Goal: Transaction & Acquisition: Purchase product/service

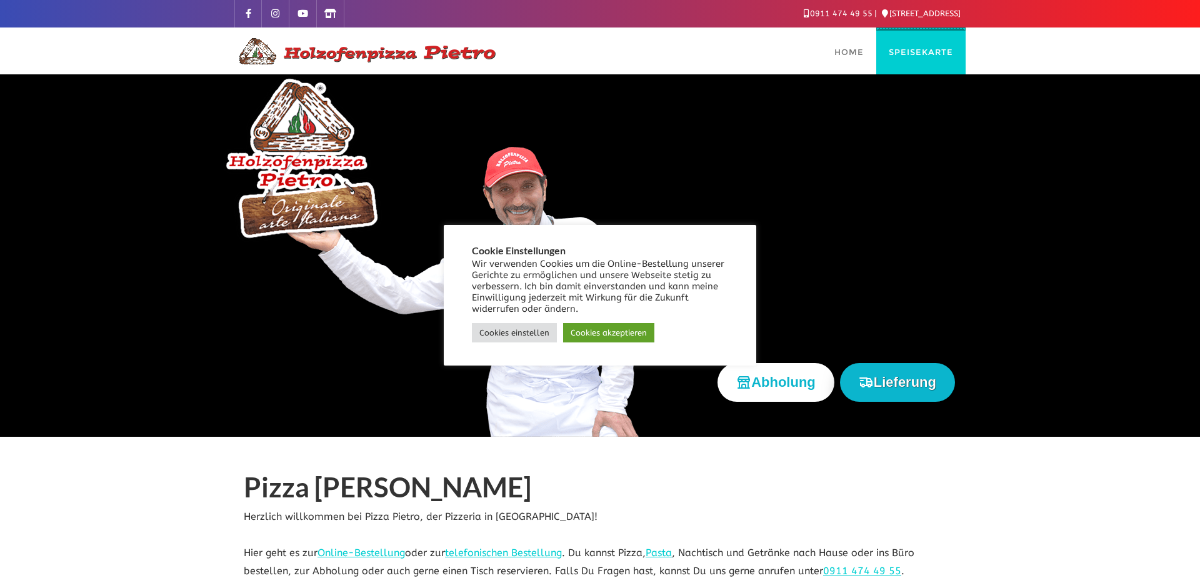
click at [929, 53] on span "Speisekarte" at bounding box center [921, 52] width 64 height 10
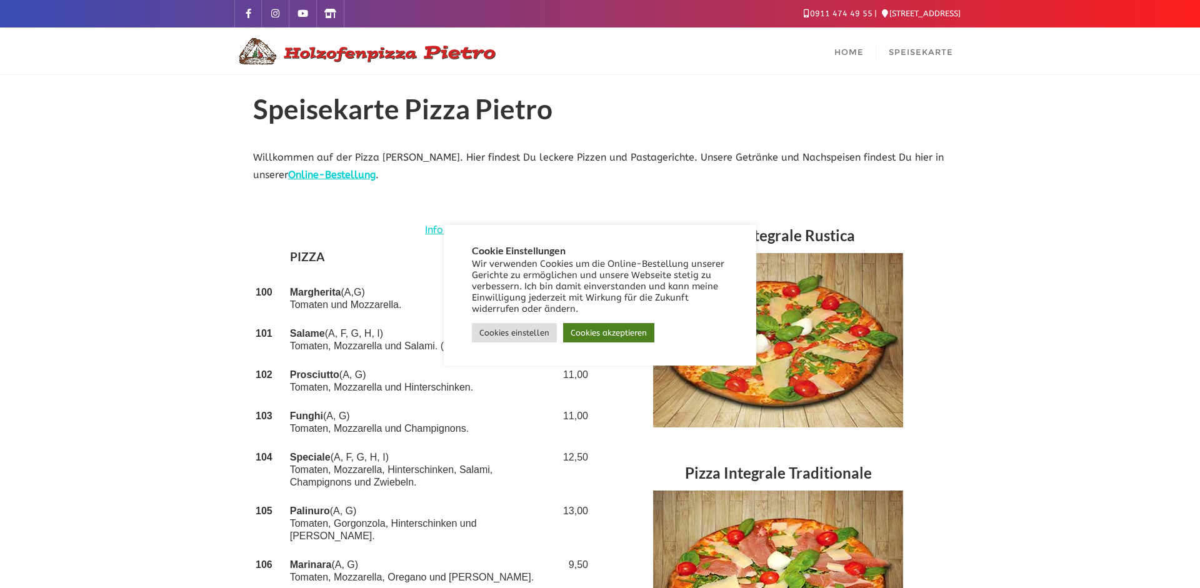
click at [617, 332] on link "Cookies akzeptieren" at bounding box center [608, 332] width 91 height 19
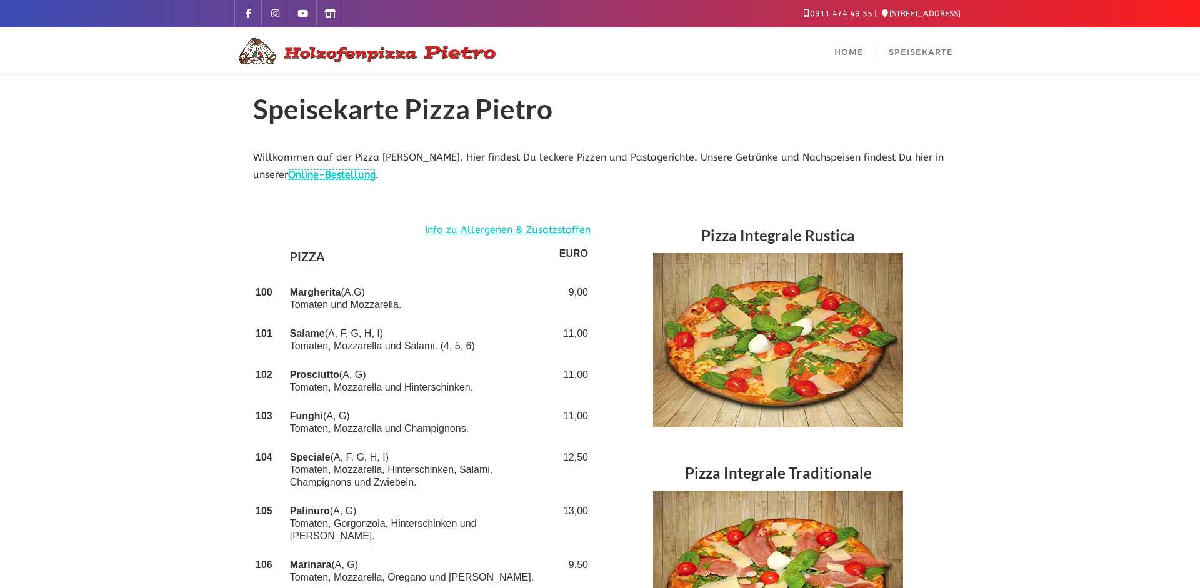
click at [339, 176] on link "Online-Bestellung" at bounding box center [331, 175] width 87 height 12
click at [904, 47] on span "Speisekarte" at bounding box center [921, 52] width 64 height 10
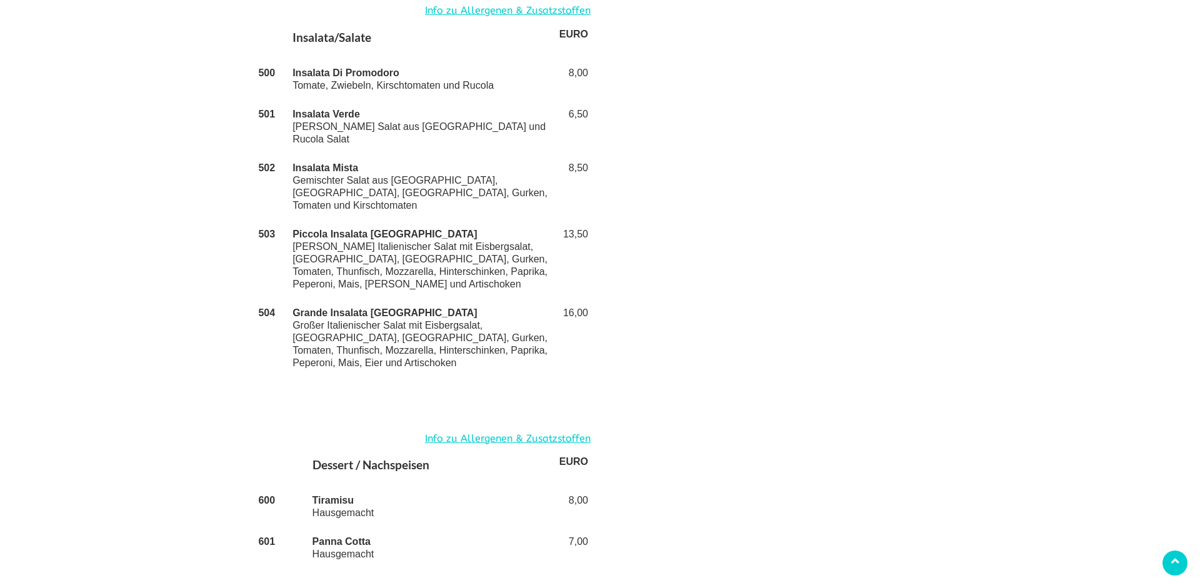
scroll to position [2810, 0]
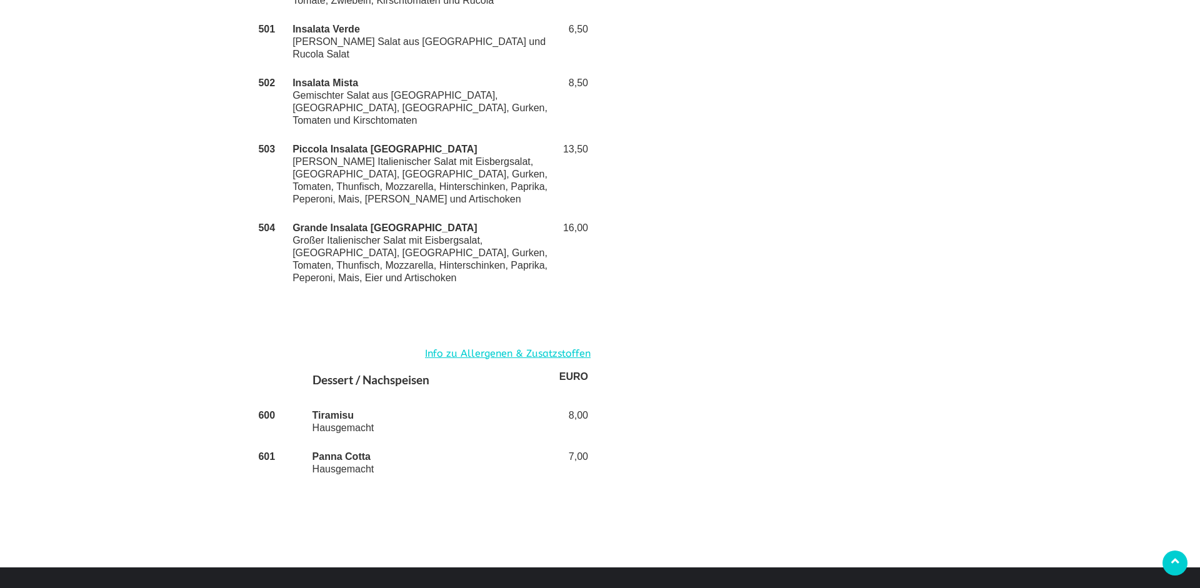
click at [566, 587] on icon at bounding box center [571, 598] width 19 height 19
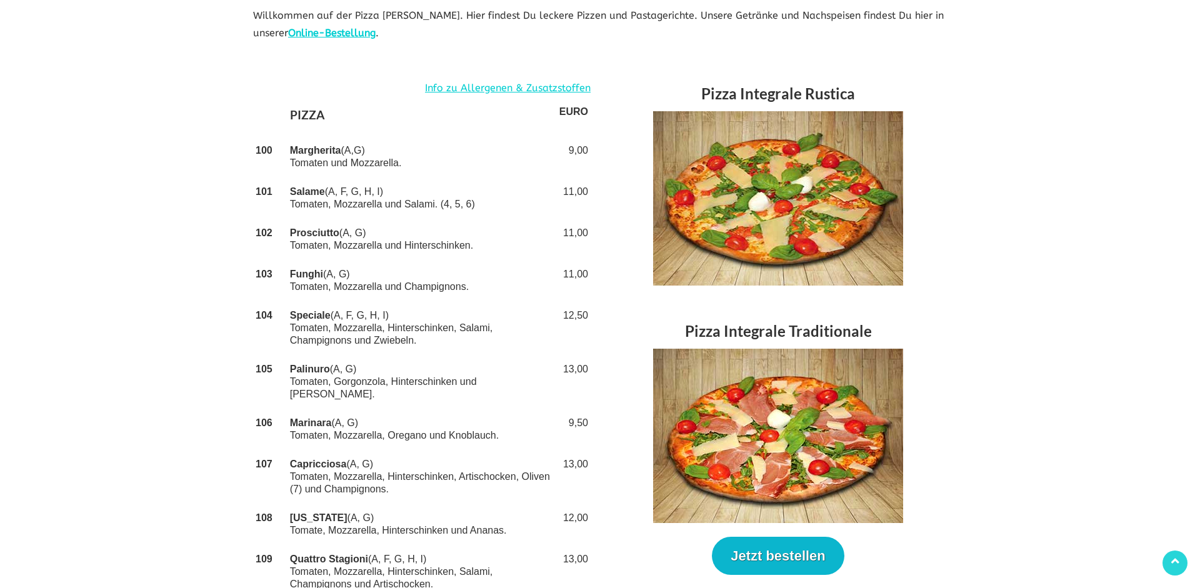
scroll to position [5, 0]
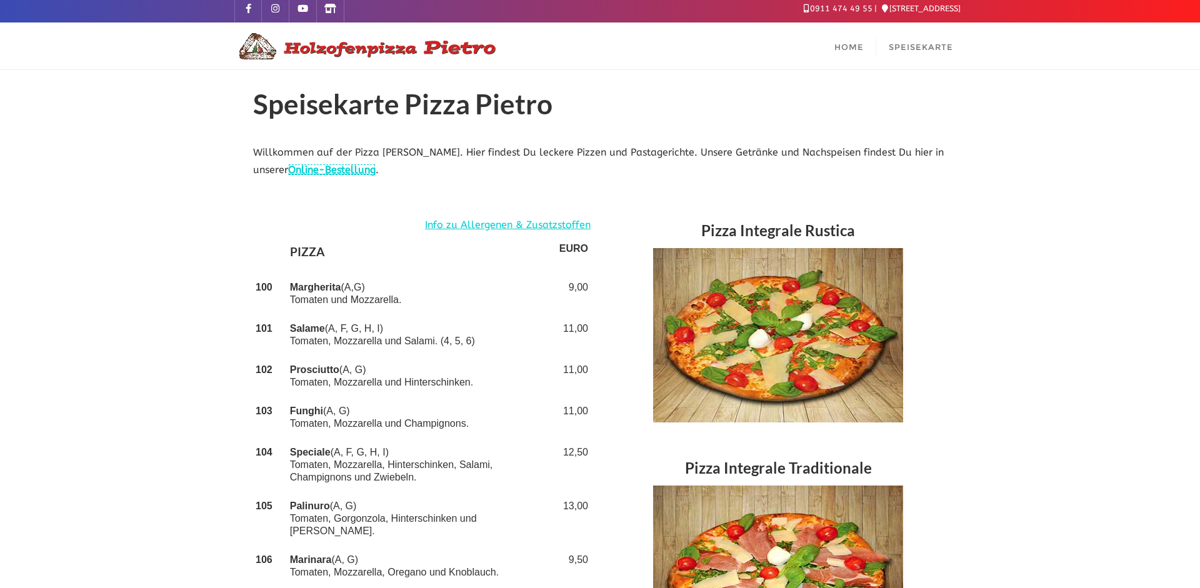
click at [344, 170] on link "Online-Bestellung" at bounding box center [331, 170] width 87 height 12
